Goal: Find specific page/section: Find specific page/section

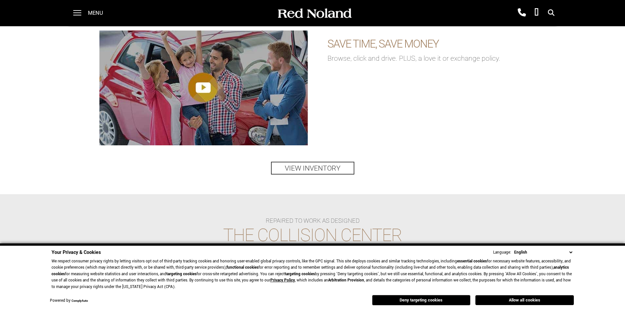
click at [522, 302] on button "Allow all cookies" at bounding box center [525, 300] width 98 height 10
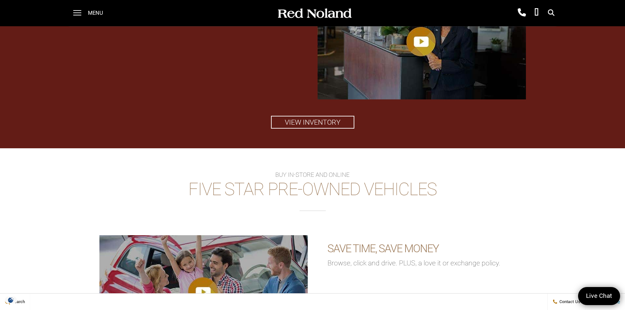
scroll to position [776, 0]
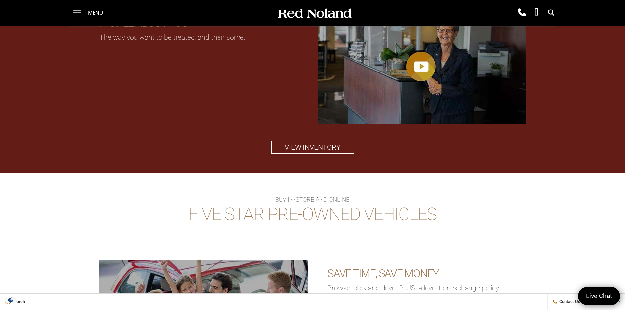
click at [80, 13] on span at bounding box center [77, 13] width 8 height 26
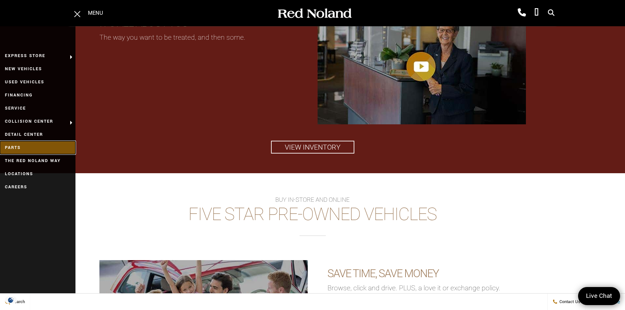
click at [18, 145] on link "Parts" at bounding box center [38, 147] width 76 height 13
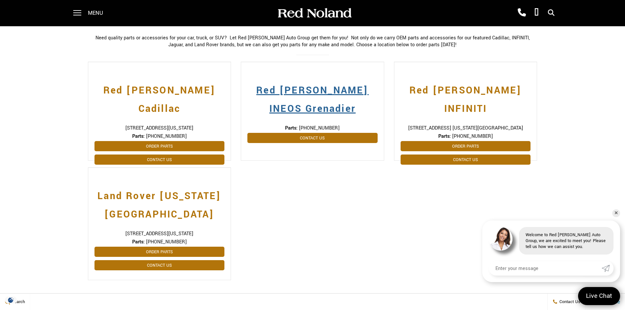
scroll to position [196, 0]
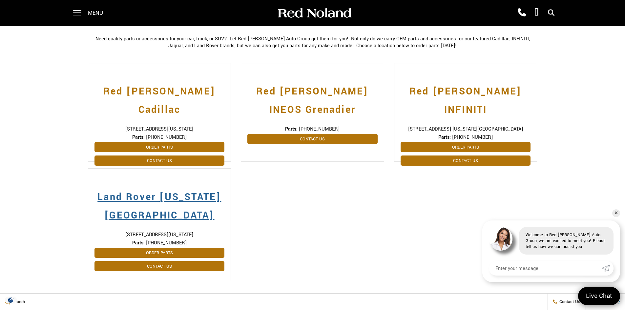
drag, startPoint x: 495, startPoint y: 127, endPoint x: 142, endPoint y: 186, distance: 358.3
